Goal: Navigation & Orientation: Find specific page/section

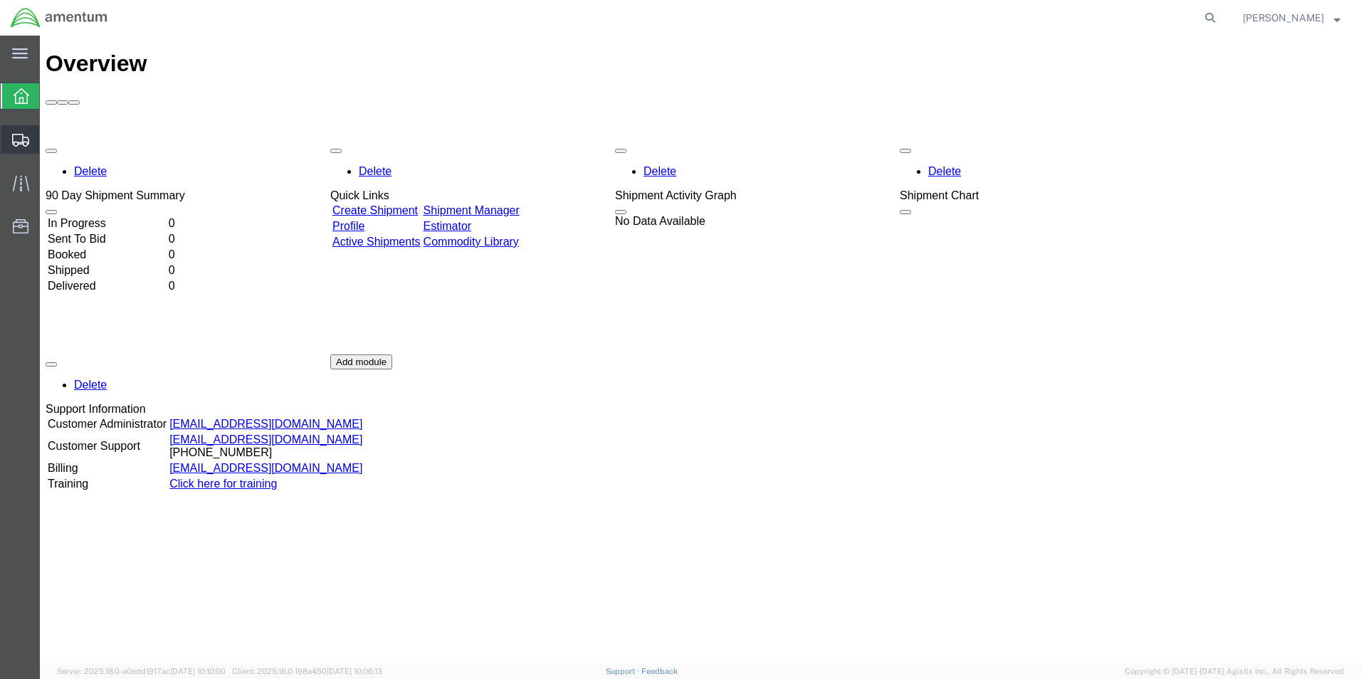
click at [25, 135] on icon at bounding box center [20, 140] width 17 height 13
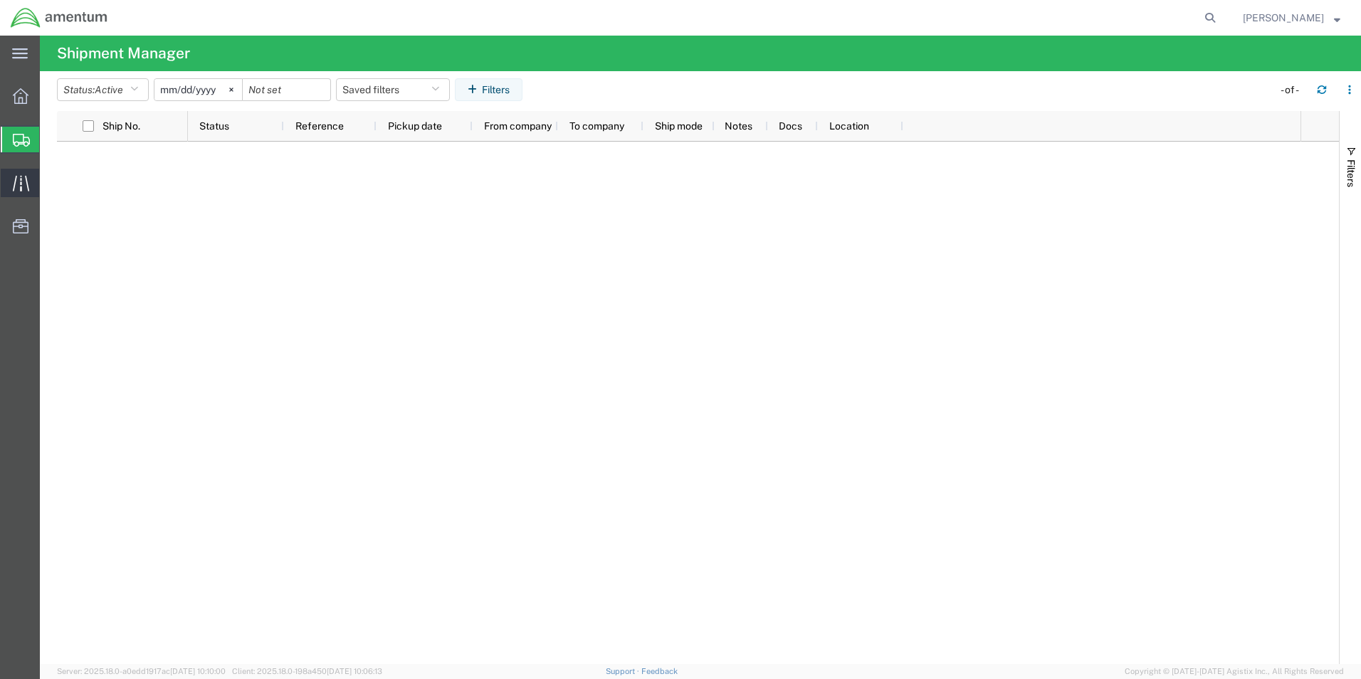
click at [19, 188] on icon at bounding box center [21, 183] width 16 height 16
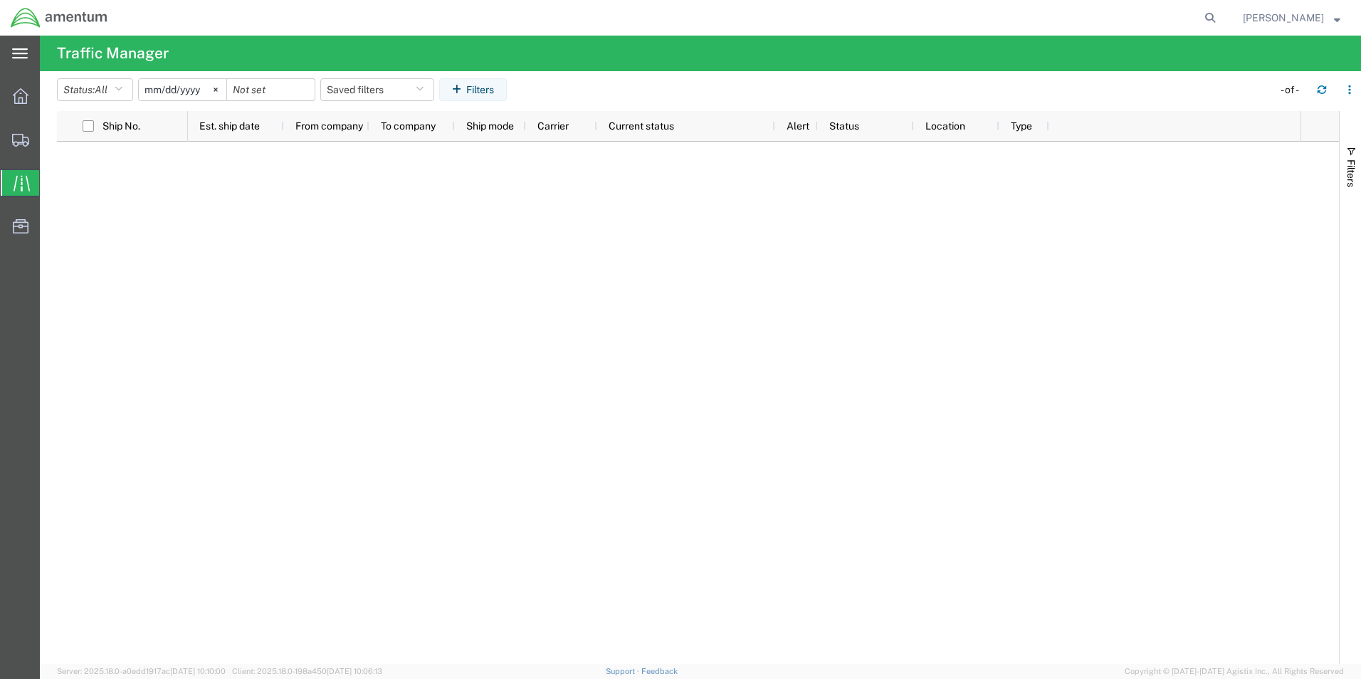
click at [21, 64] on div "main_menu Created with Sketch." at bounding box center [20, 54] width 40 height 36
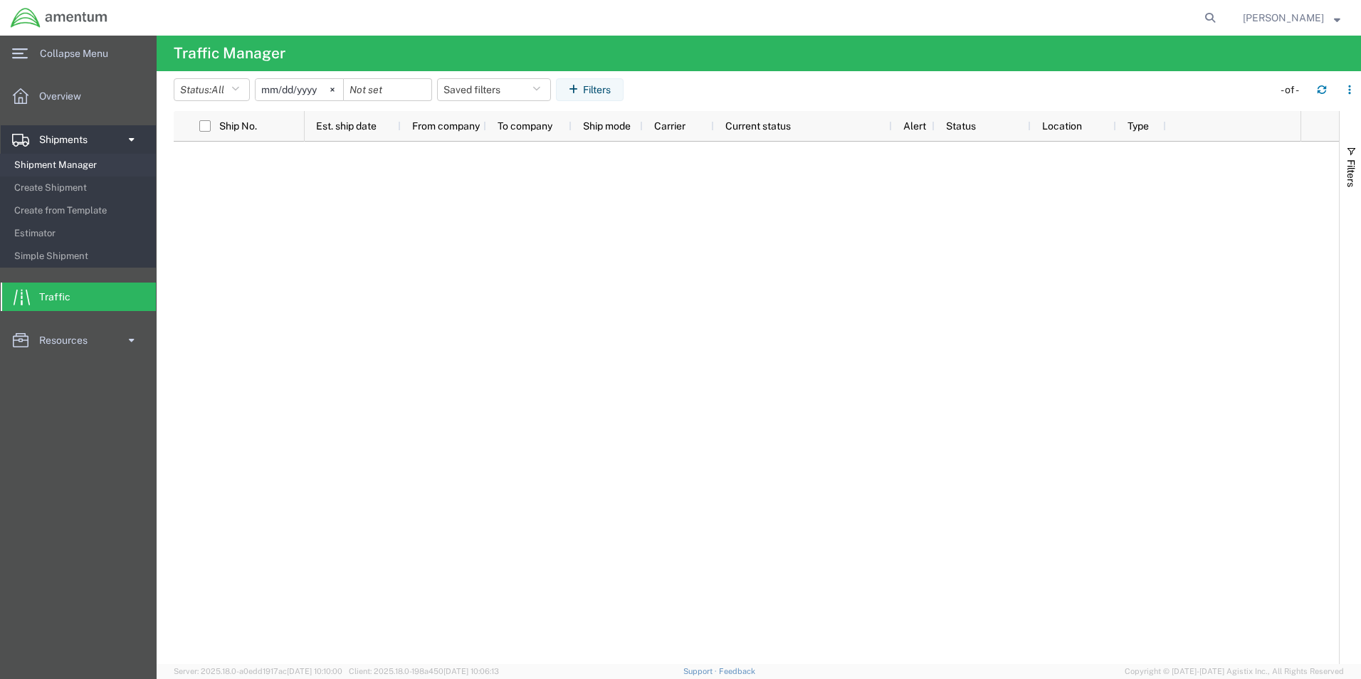
click at [51, 167] on span "Shipment Manager" at bounding box center [80, 165] width 132 height 28
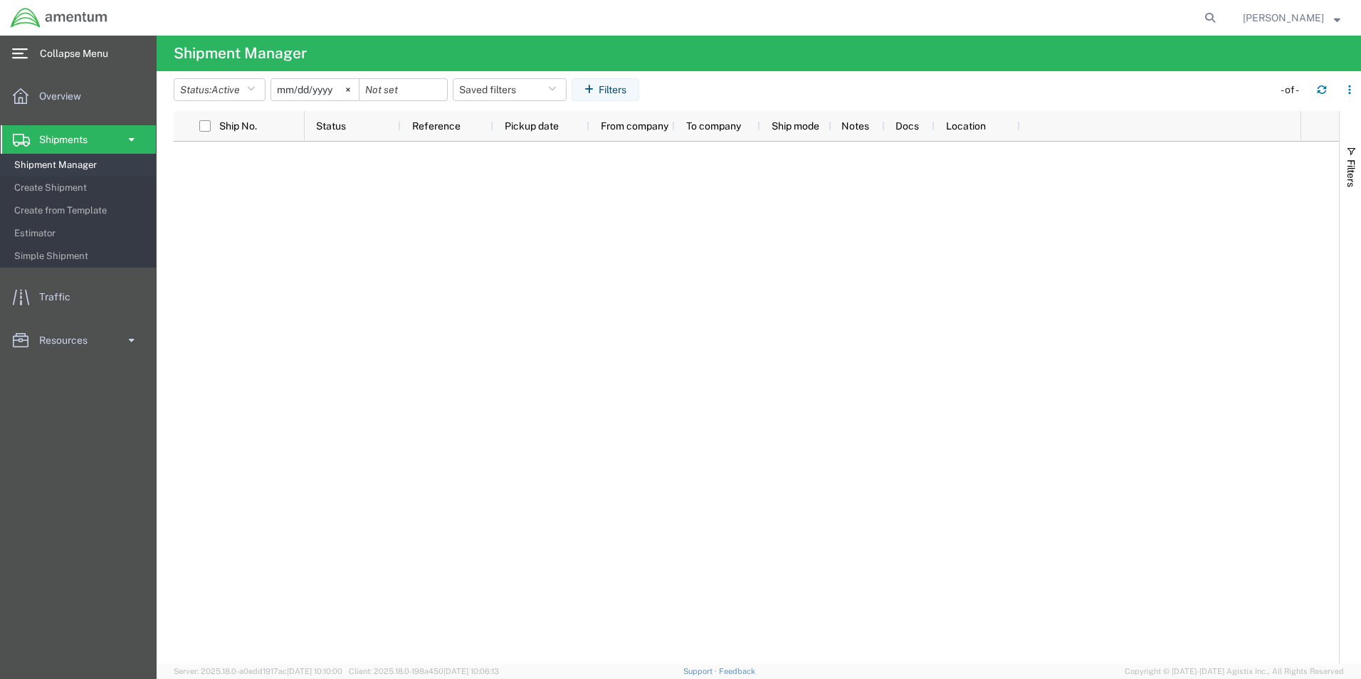
click at [50, 55] on span "Collapse Menu" at bounding box center [79, 53] width 78 height 28
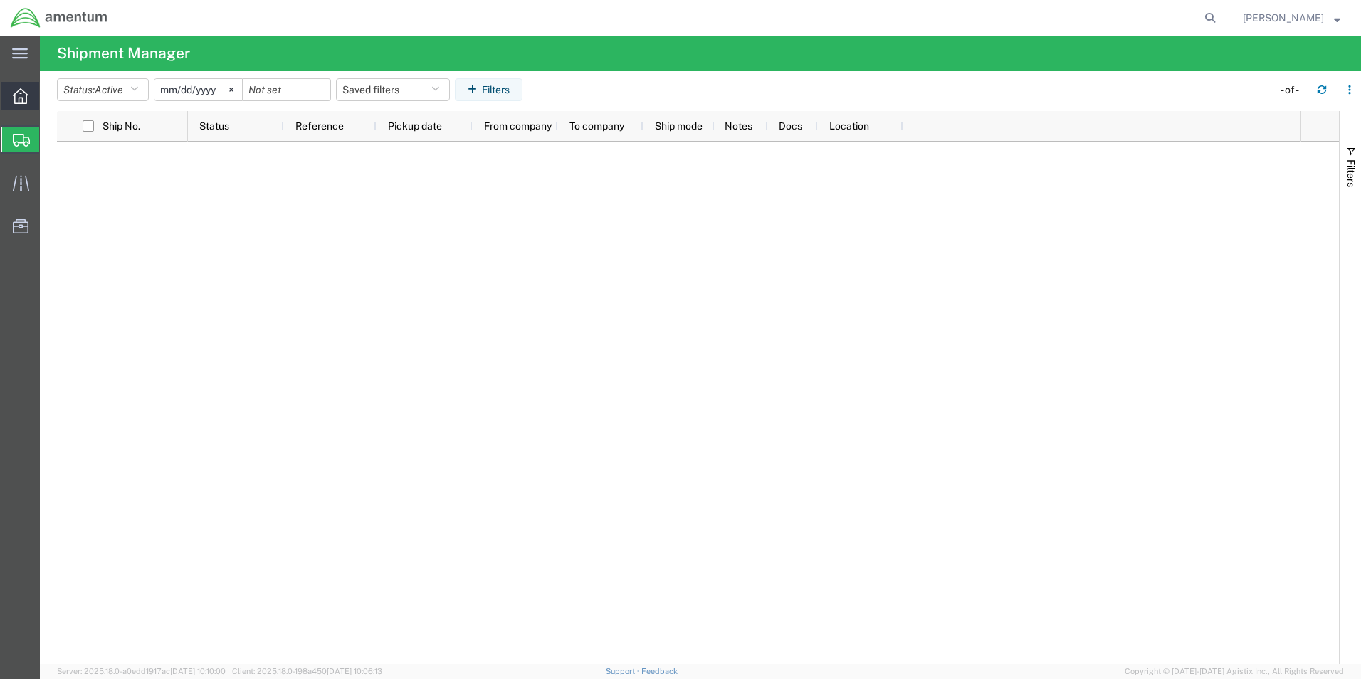
click at [21, 95] on icon at bounding box center [21, 96] width 16 height 16
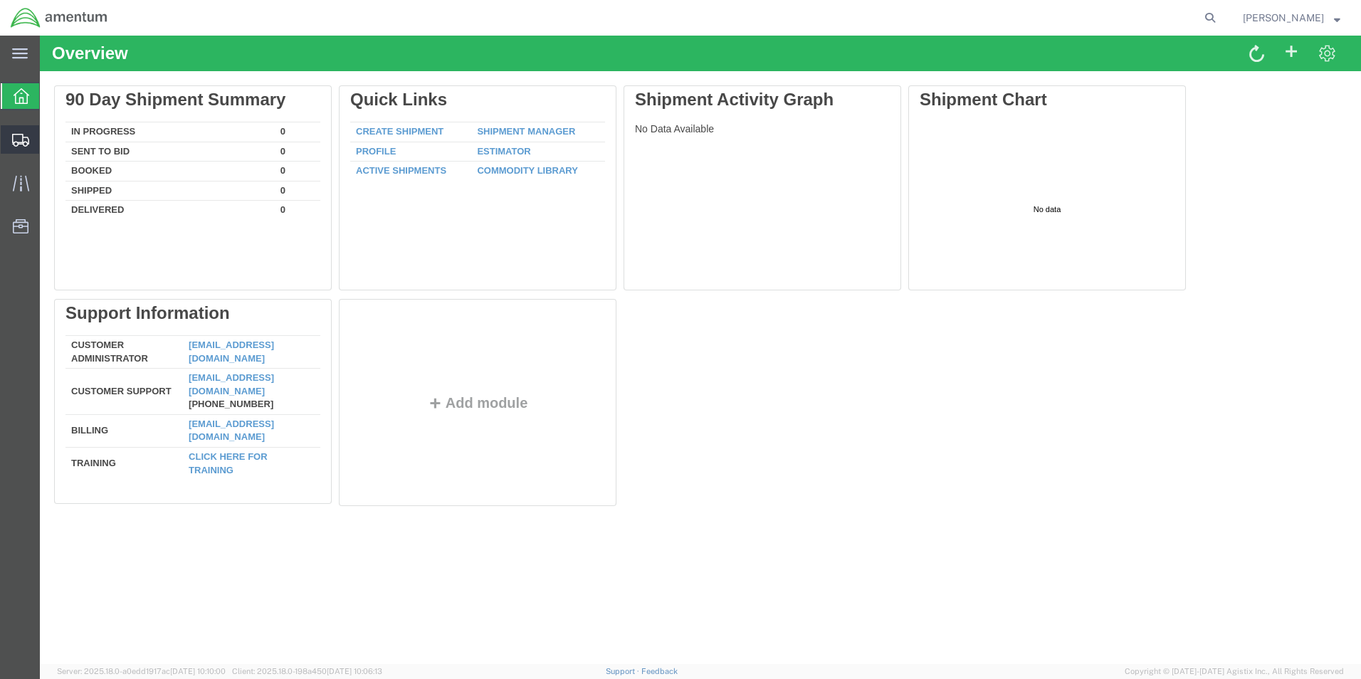
click at [23, 134] on icon at bounding box center [20, 140] width 17 height 13
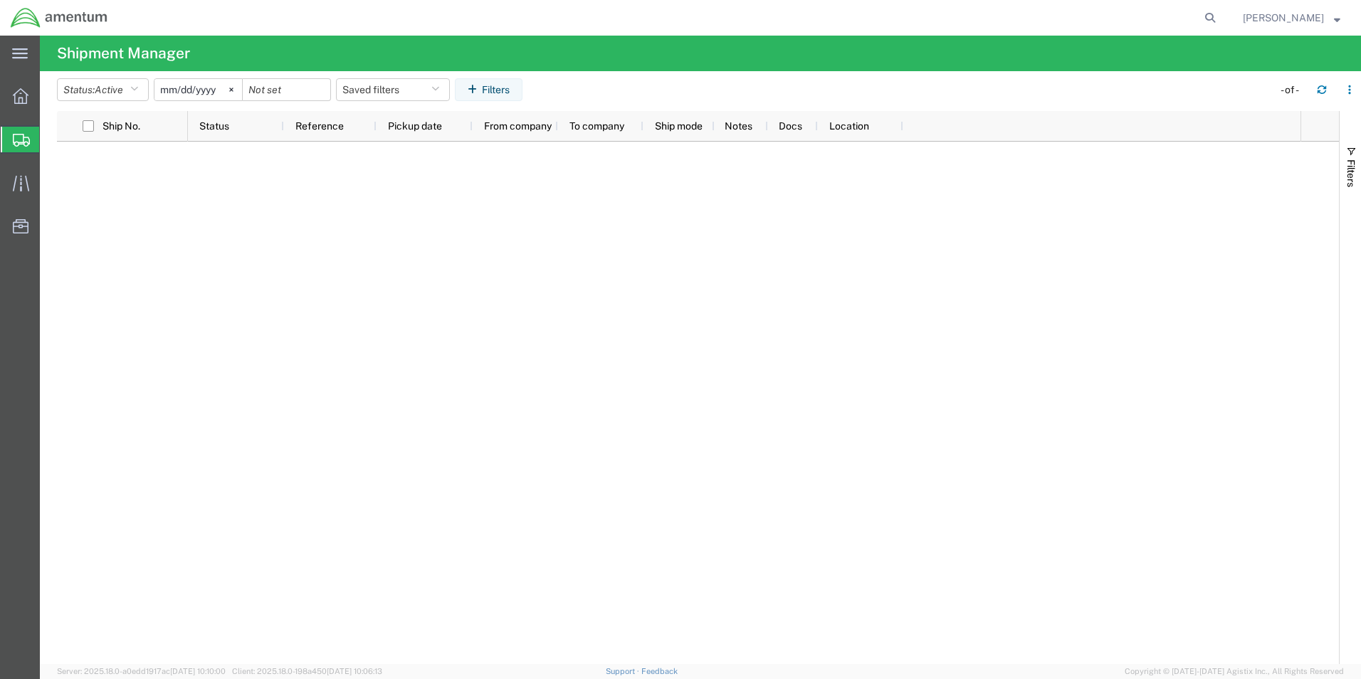
click at [0, 0] on span "Shipment Manager" at bounding box center [0, 0] width 0 height 0
click at [85, 128] on input "checkbox" at bounding box center [88, 125] width 11 height 11
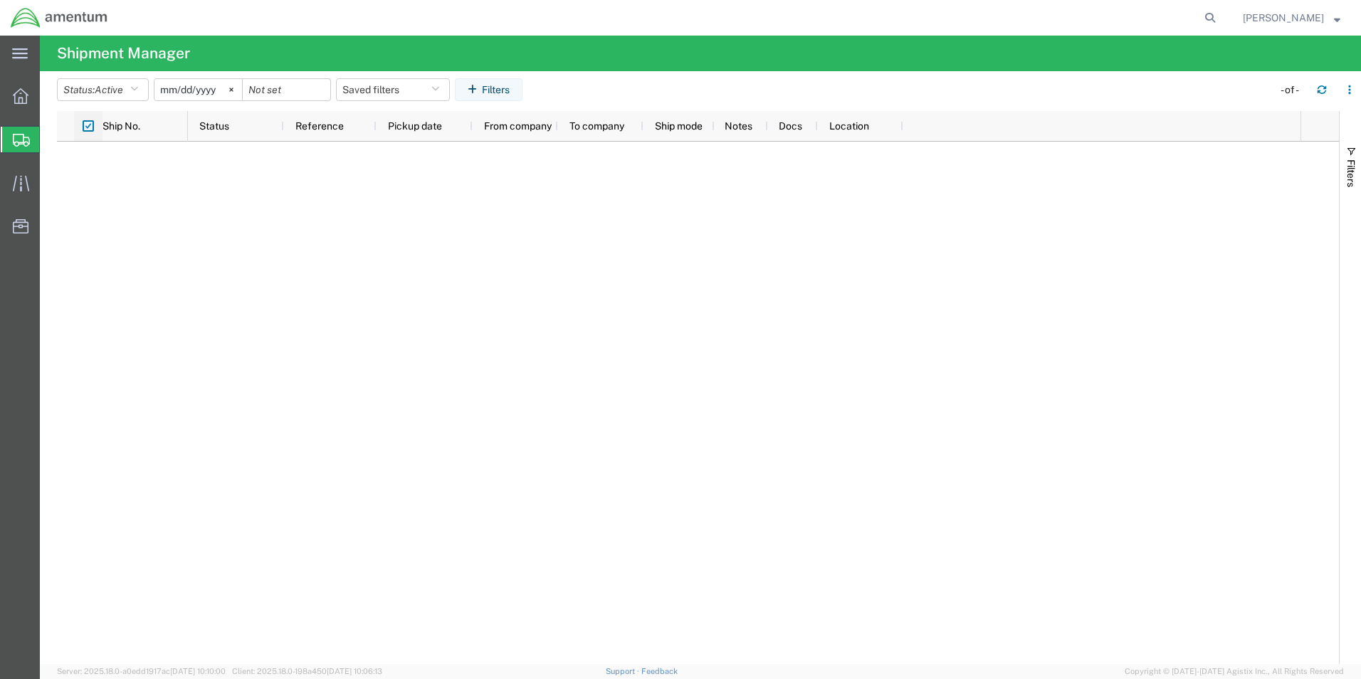
checkbox input "false"
click at [146, 94] on button "Status: Active" at bounding box center [103, 89] width 92 height 23
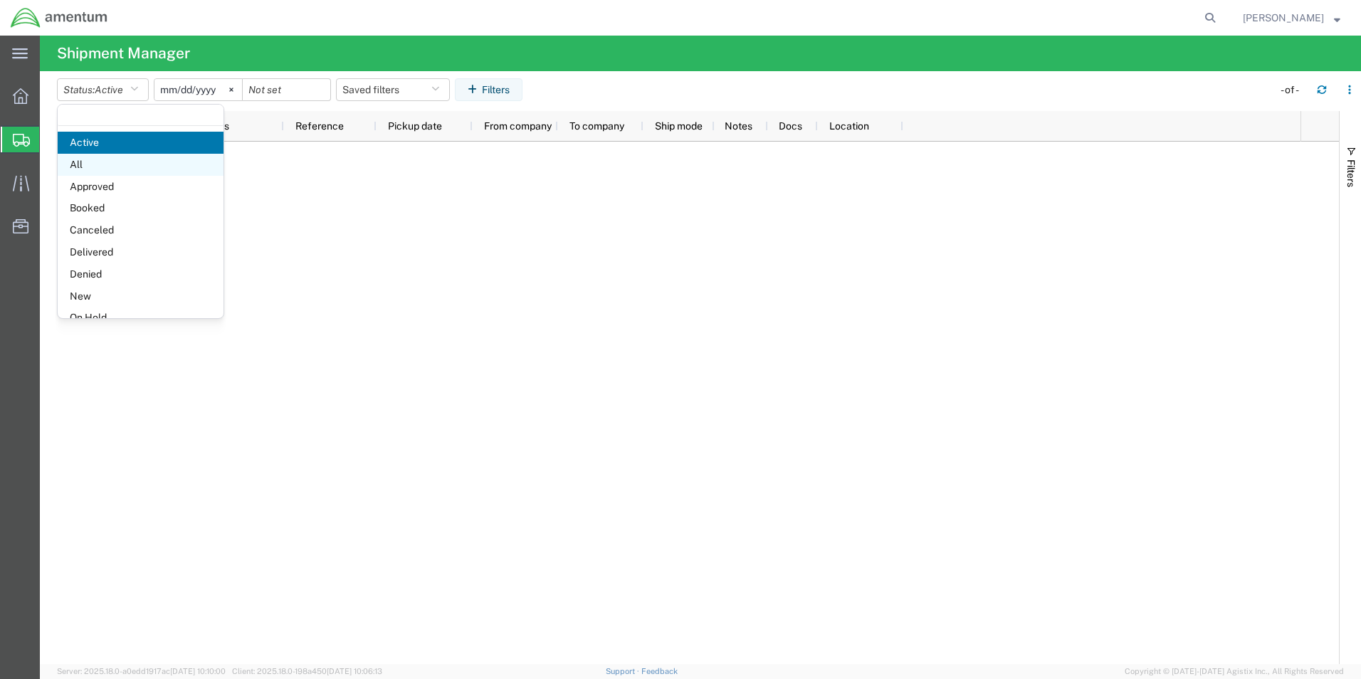
click at [110, 165] on span "All" at bounding box center [141, 165] width 166 height 22
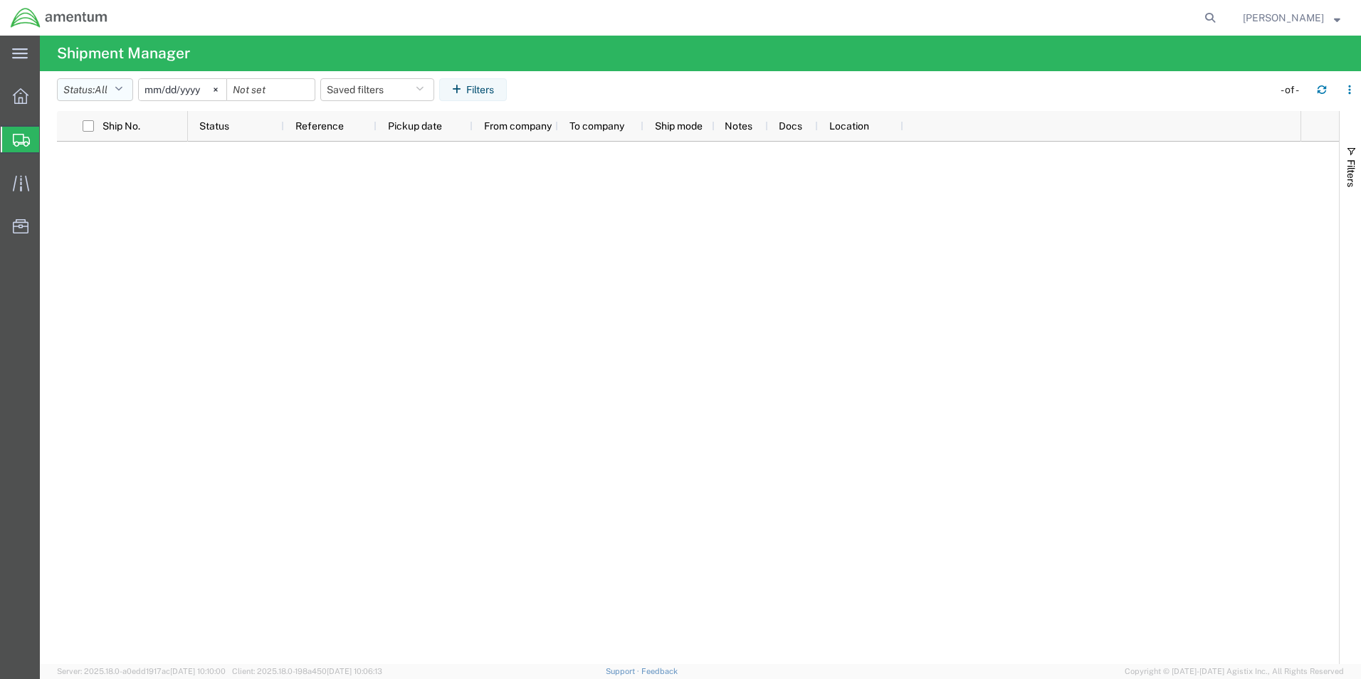
click at [131, 95] on button "Status: All" at bounding box center [95, 89] width 76 height 23
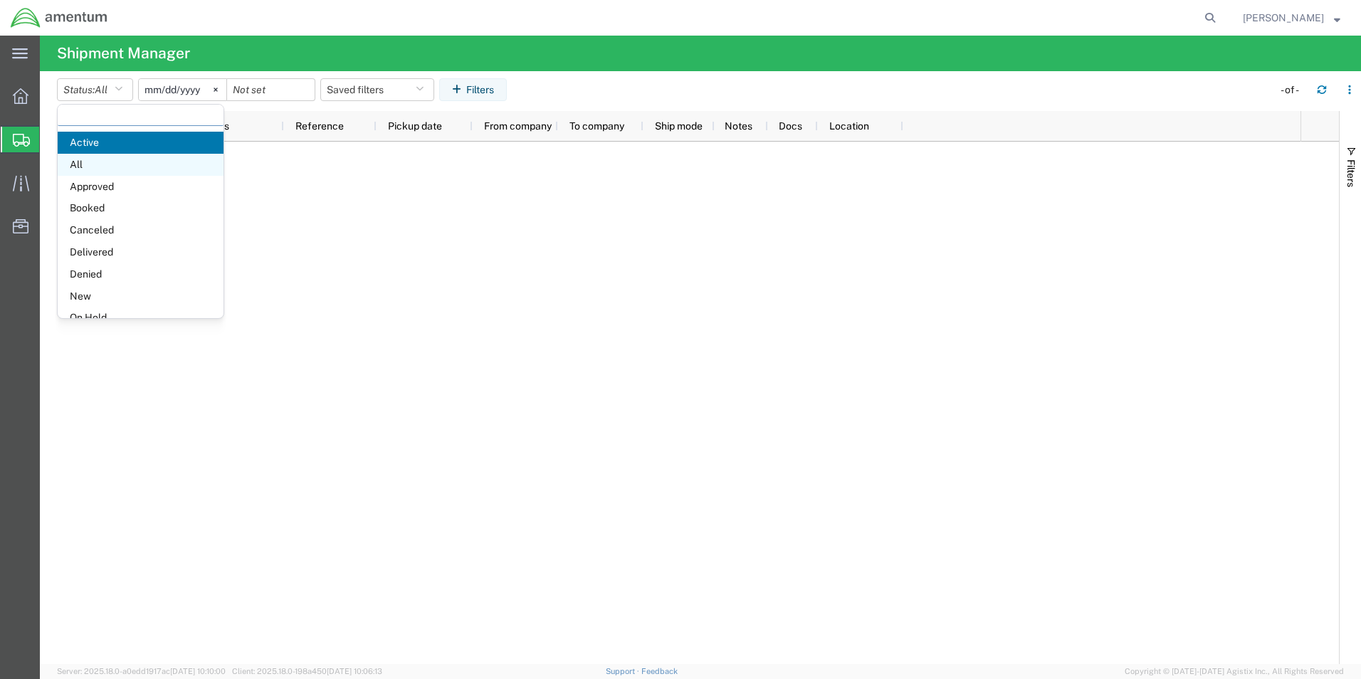
scroll to position [83, 0]
click at [108, 170] on span "Delivered" at bounding box center [141, 170] width 166 height 22
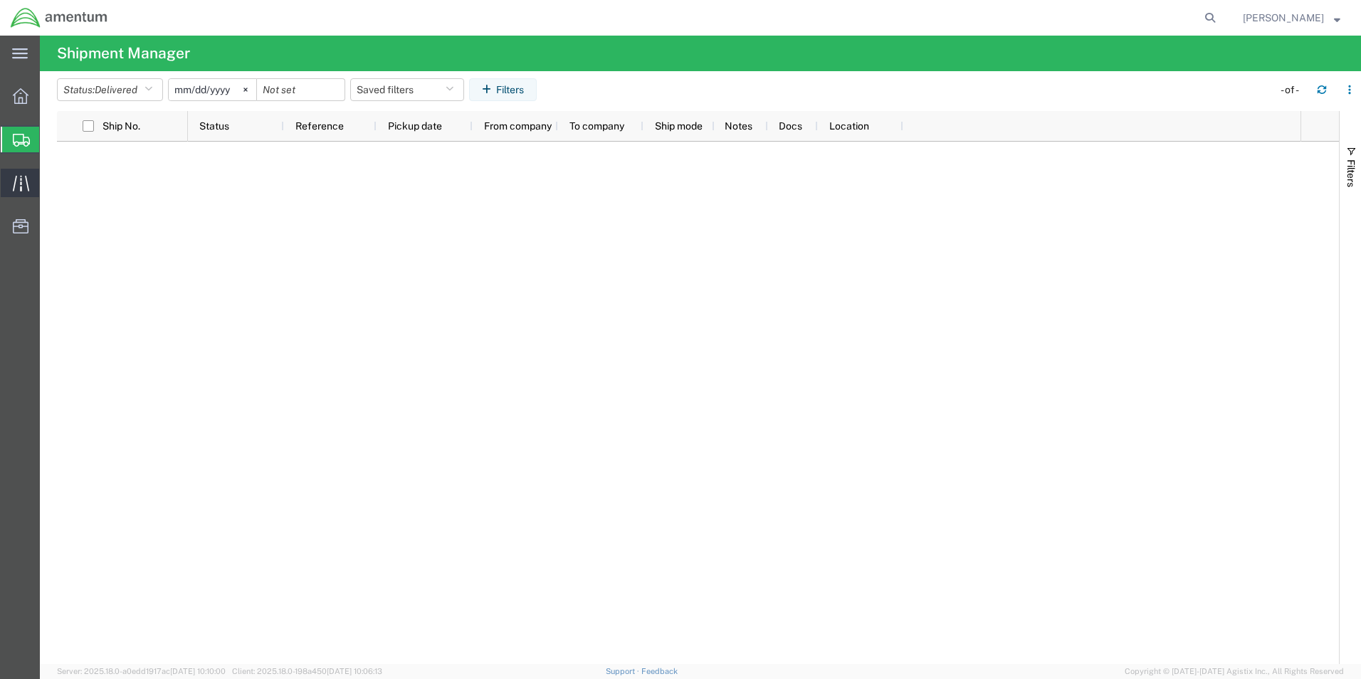
click at [24, 176] on icon at bounding box center [21, 183] width 16 height 16
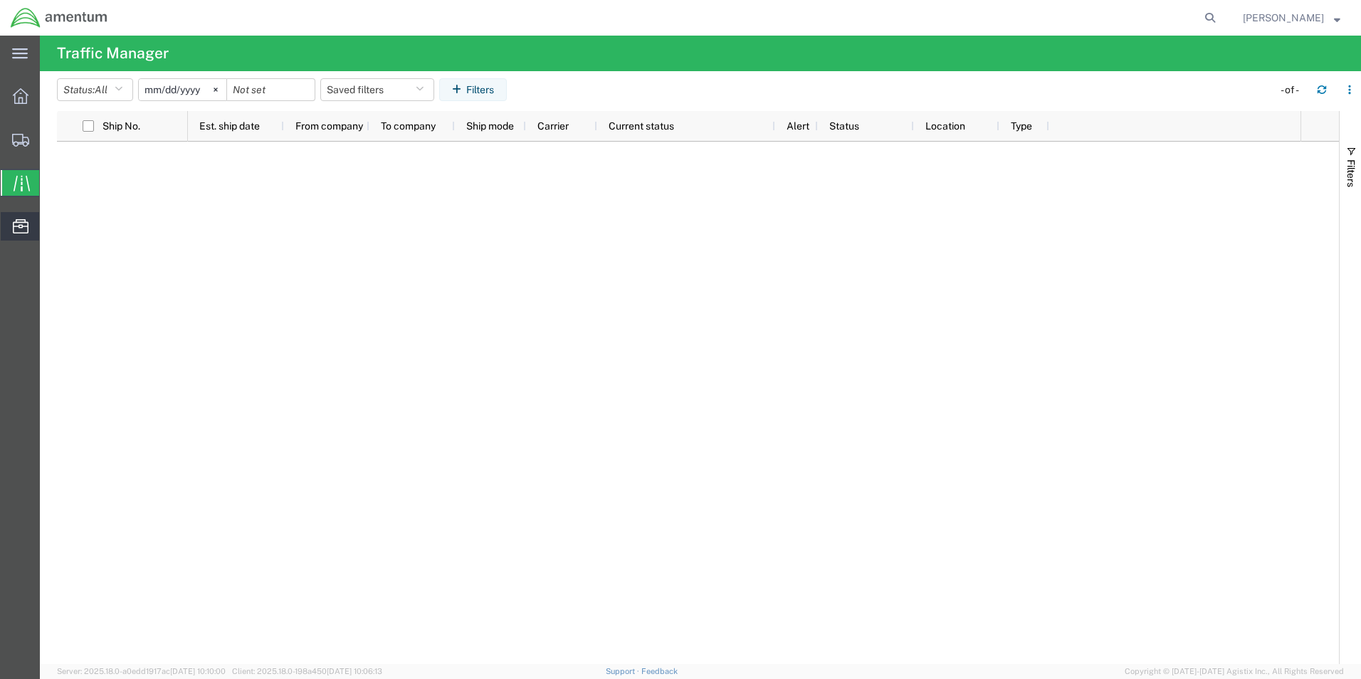
click at [15, 219] on icon at bounding box center [21, 226] width 16 height 14
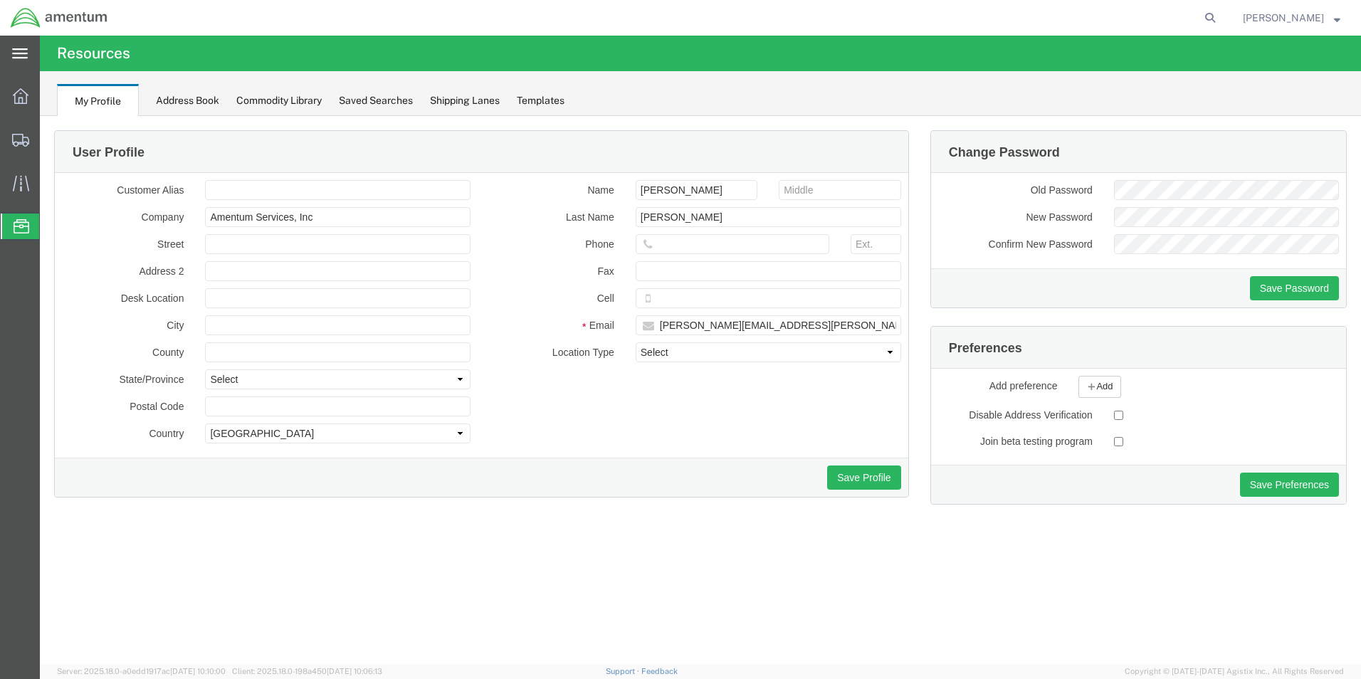
click at [31, 51] on div "main_menu Created with Sketch." at bounding box center [20, 54] width 40 height 36
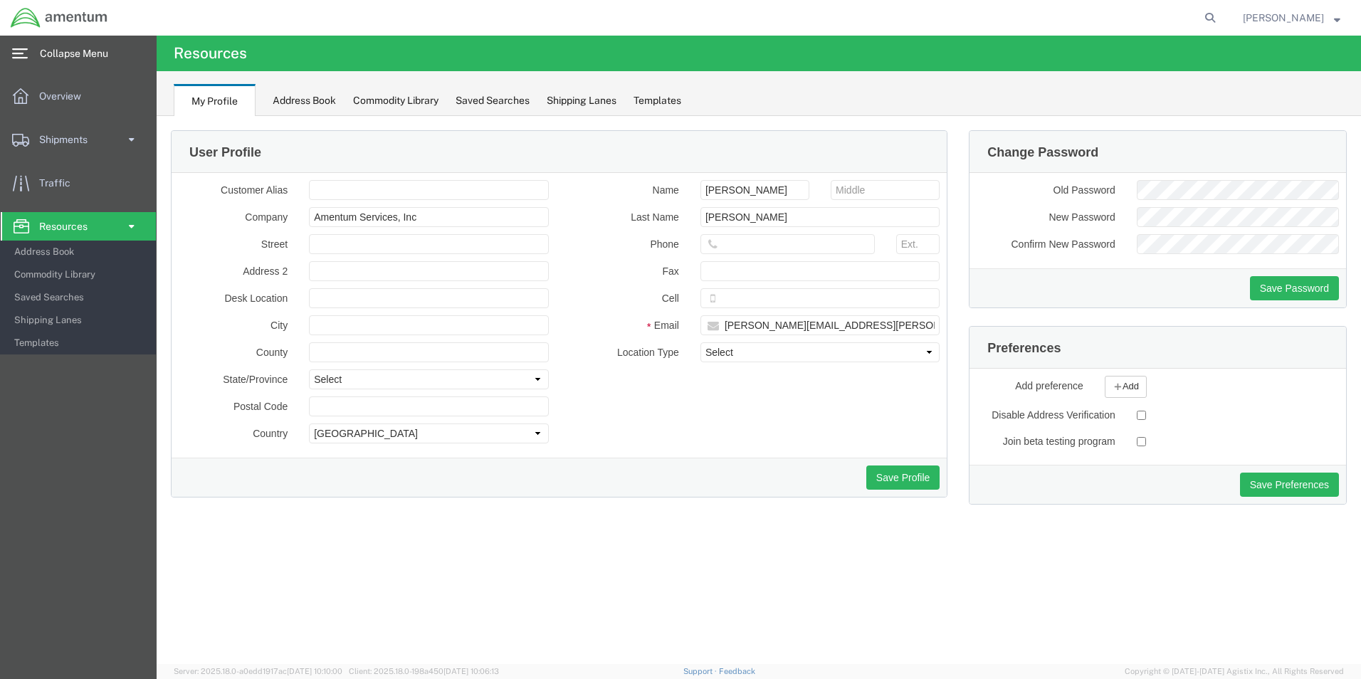
click at [32, 47] on div "main_menu Created with Sketch." at bounding box center [20, 54] width 40 height 36
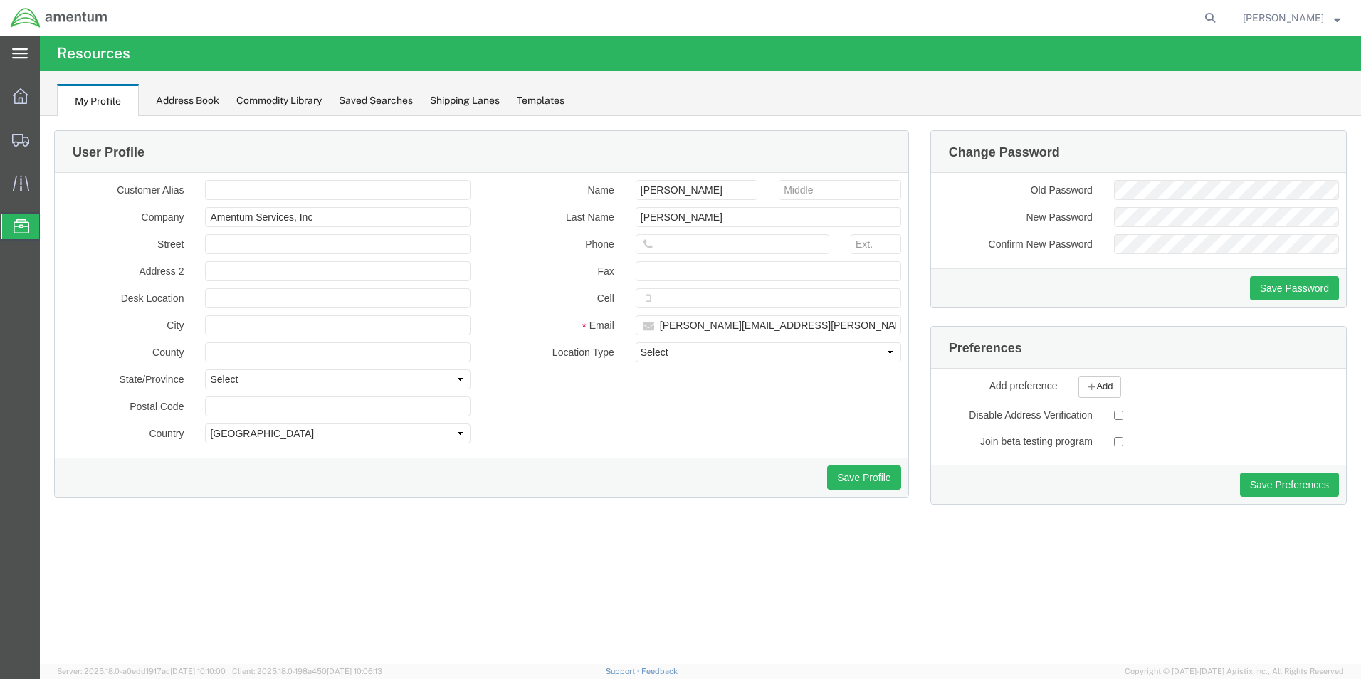
click at [32, 47] on div "main_menu Created with Sketch." at bounding box center [20, 54] width 40 height 36
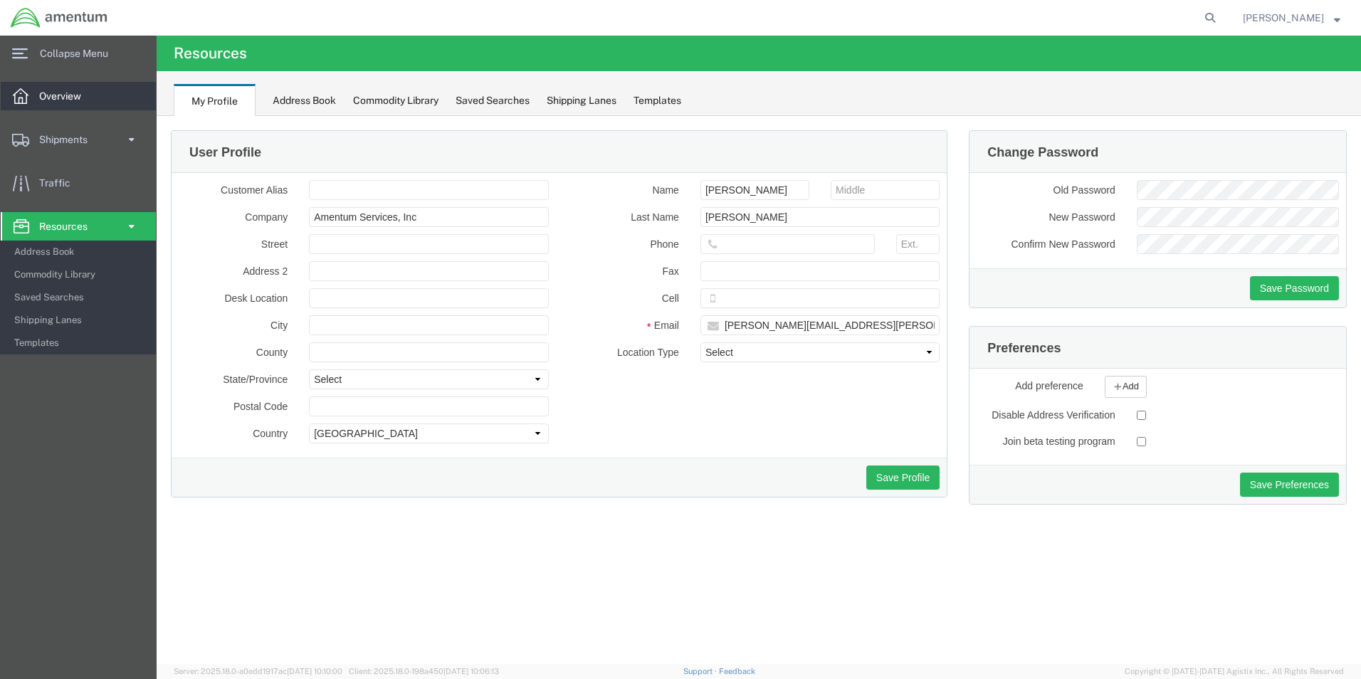
click at [51, 98] on span "Overview" at bounding box center [65, 96] width 52 height 28
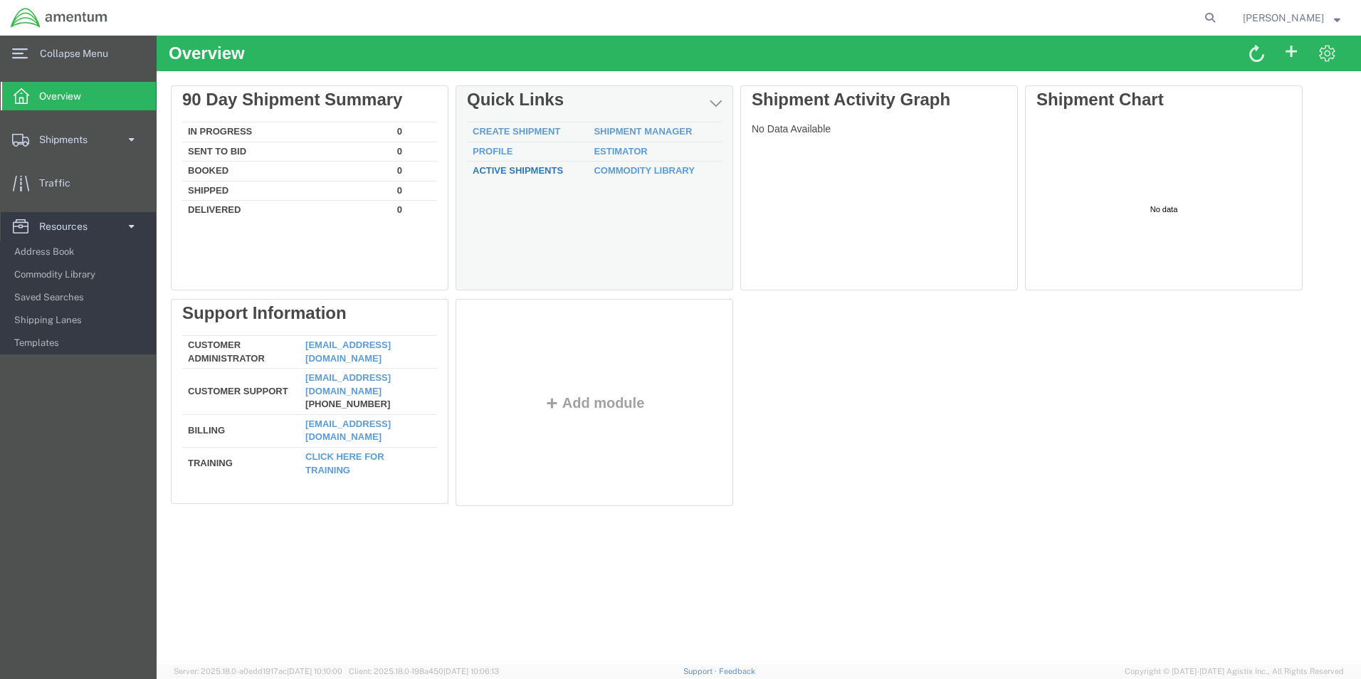
click at [536, 169] on link "Active Shipments" at bounding box center [518, 170] width 90 height 11
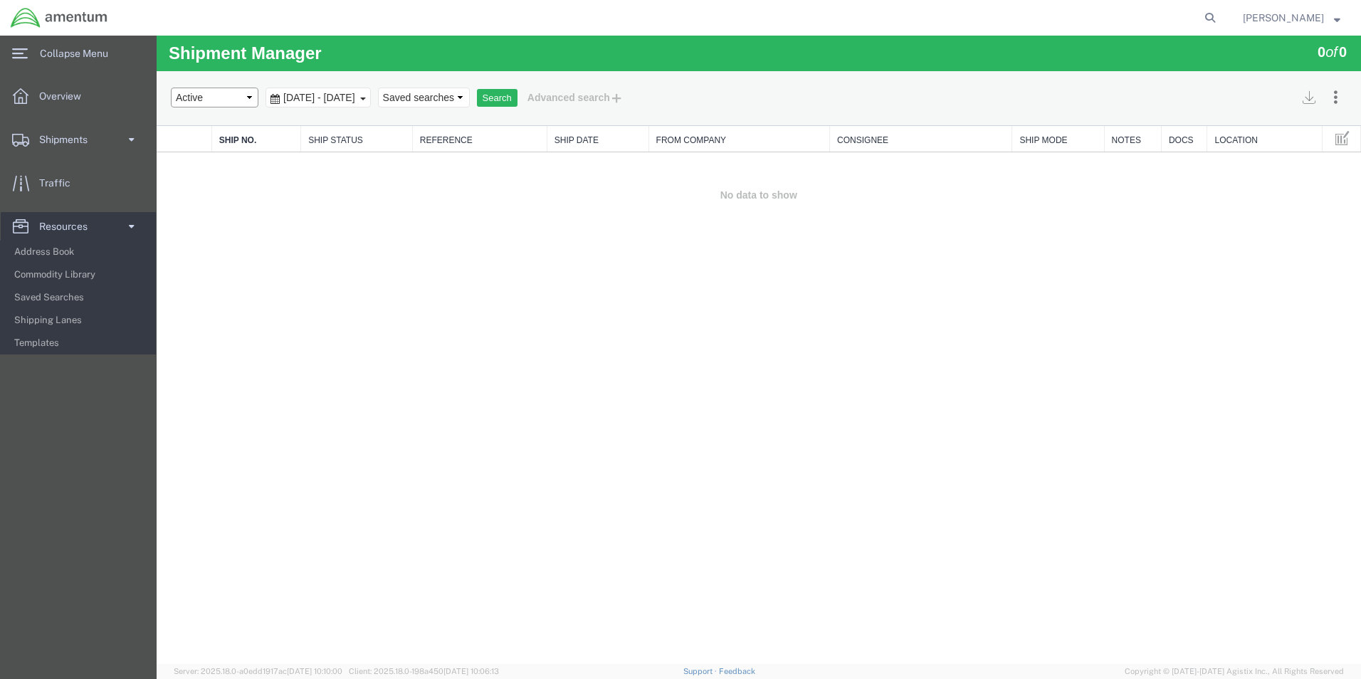
click at [247, 97] on select "Select status Active All Shipments Approved Booked Canceled Delivered Denied Ne…" at bounding box center [215, 98] width 88 height 20
click at [330, 315] on div "Shipment Manager 0 of 0 Search Assign To Batch Processing Cancel Shipments Cons…" at bounding box center [759, 350] width 1204 height 628
click at [74, 253] on span "Address Book" at bounding box center [80, 252] width 132 height 28
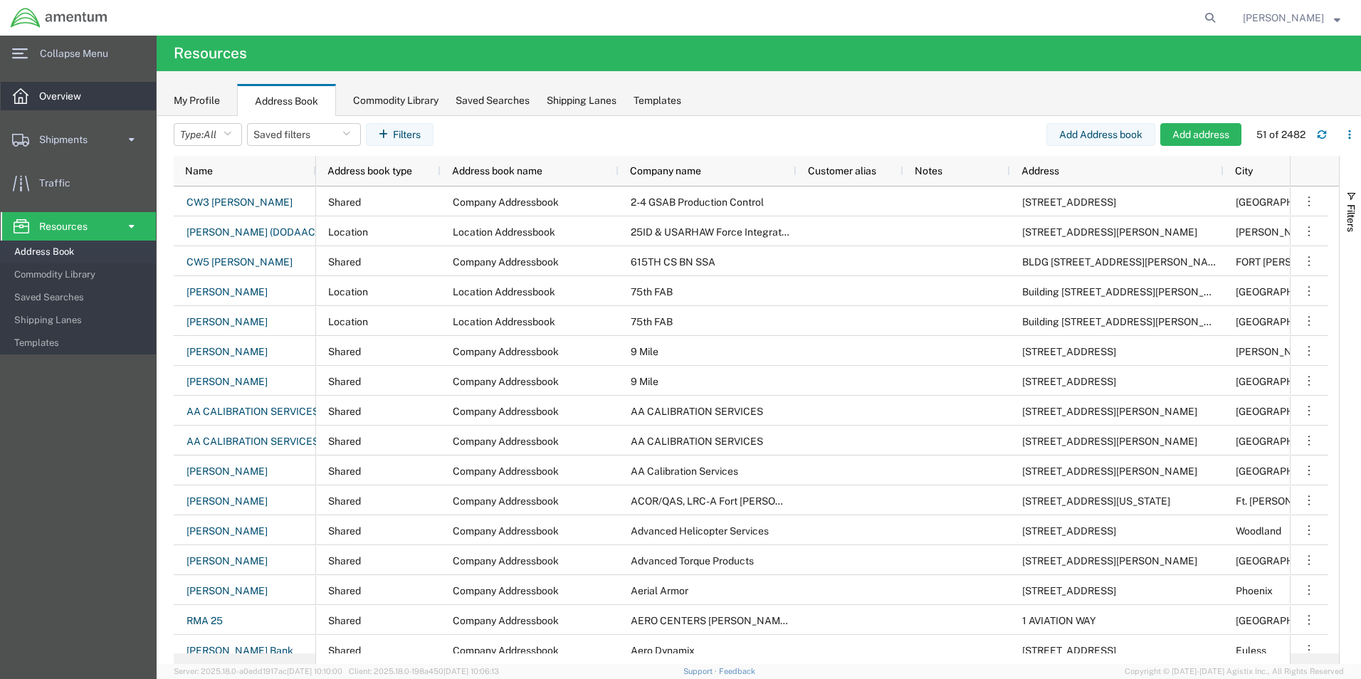
drag, startPoint x: 43, startPoint y: 183, endPoint x: 51, endPoint y: 102, distance: 81.5
click at [43, 184] on span "Traffic" at bounding box center [59, 183] width 41 height 28
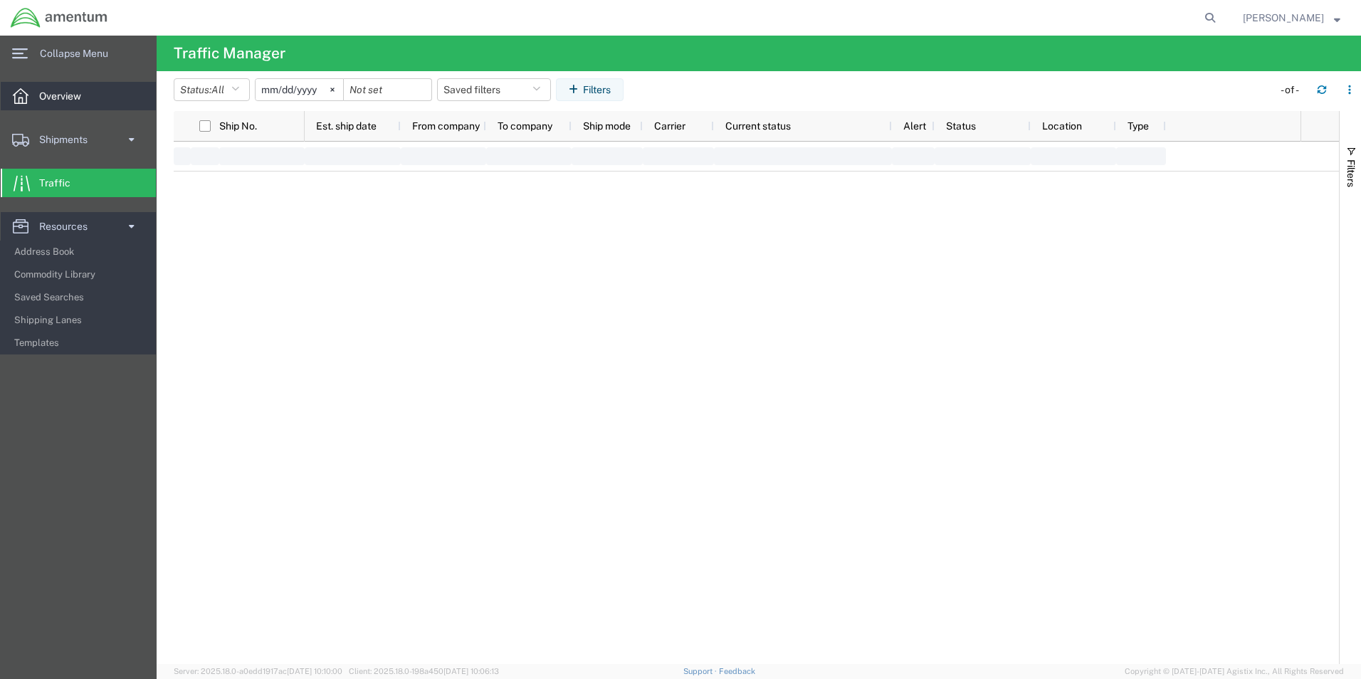
click at [51, 101] on span "Overview" at bounding box center [65, 96] width 52 height 28
